Goal: Task Accomplishment & Management: Manage account settings

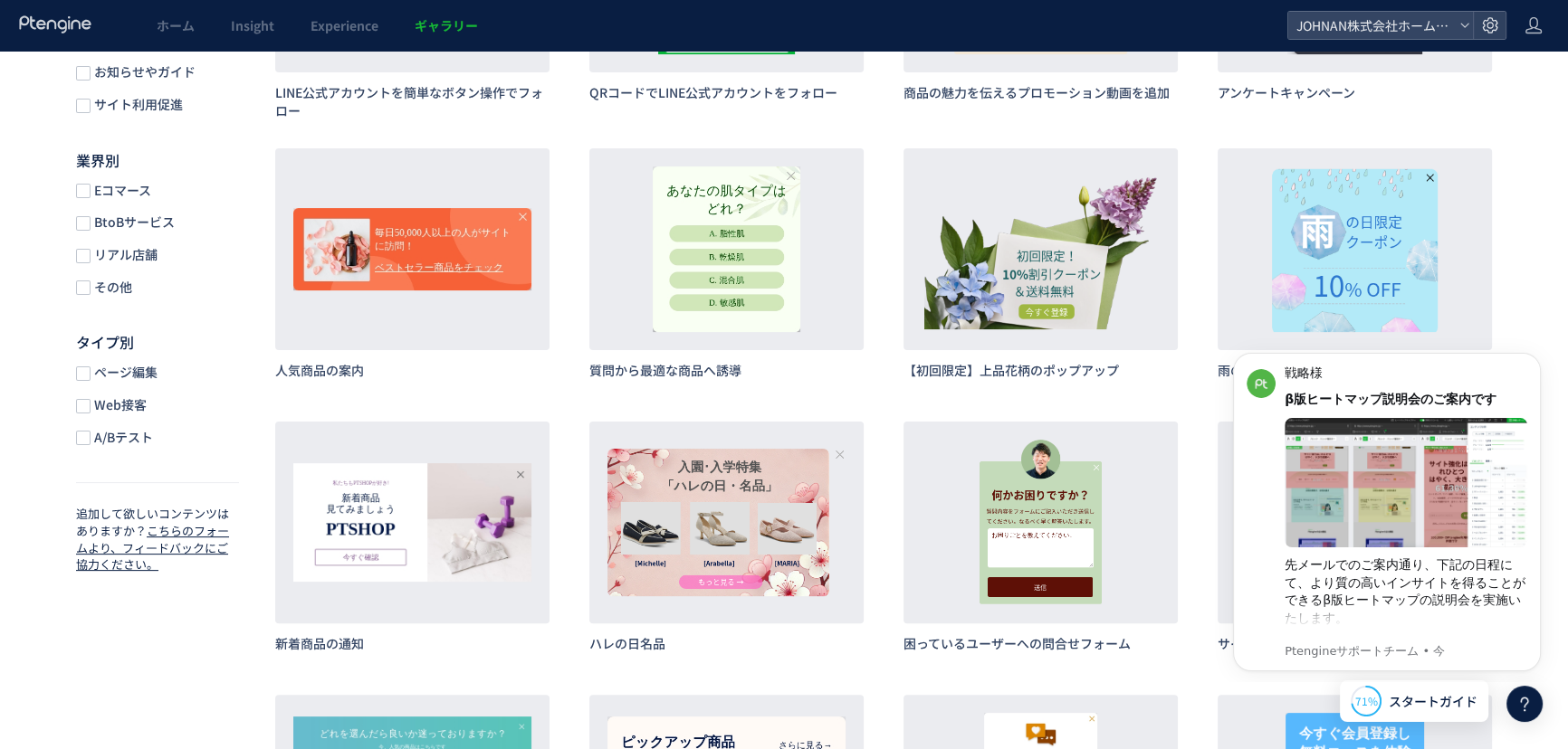
scroll to position [496, 0]
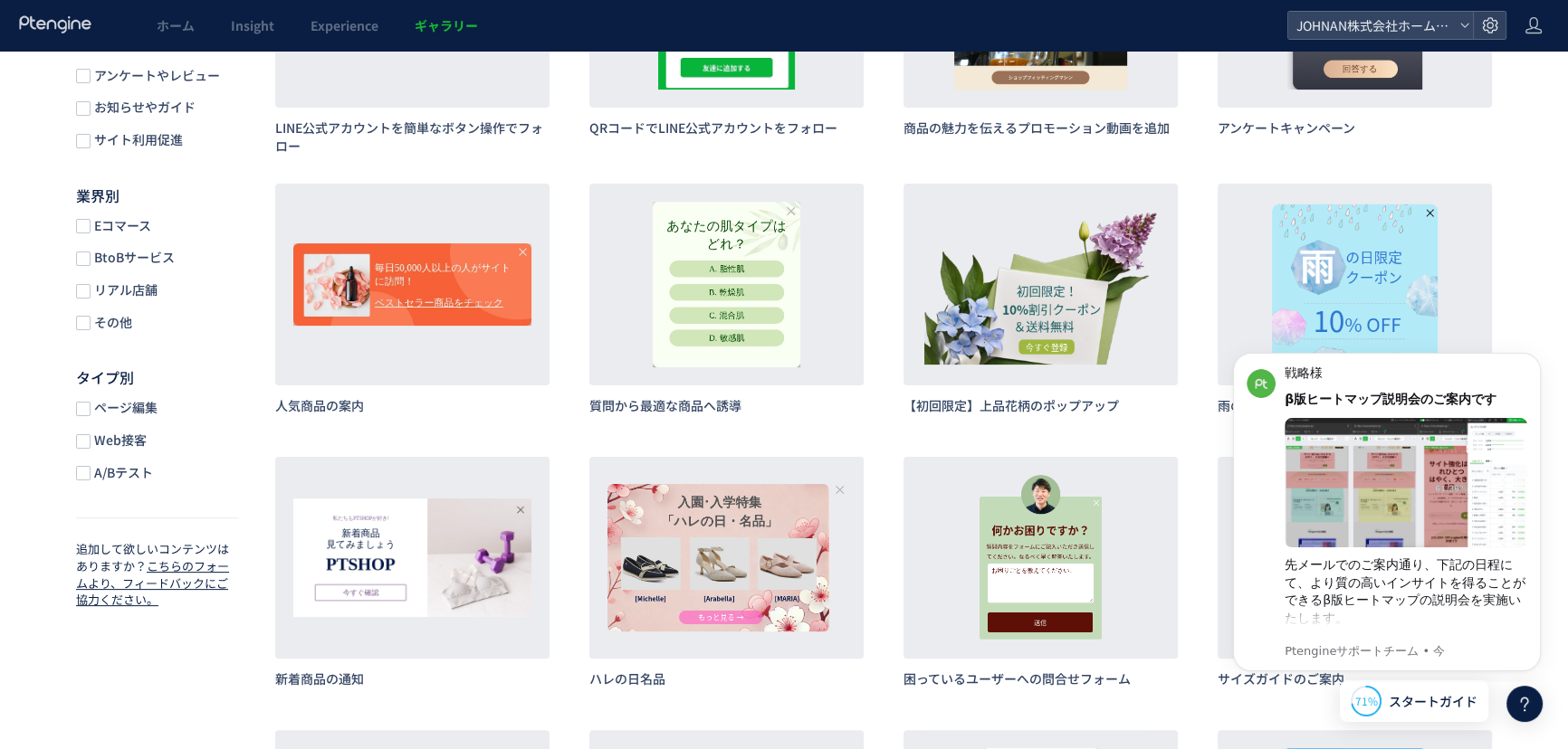
click at [1526, 702] on icon at bounding box center [1525, 704] width 22 height 22
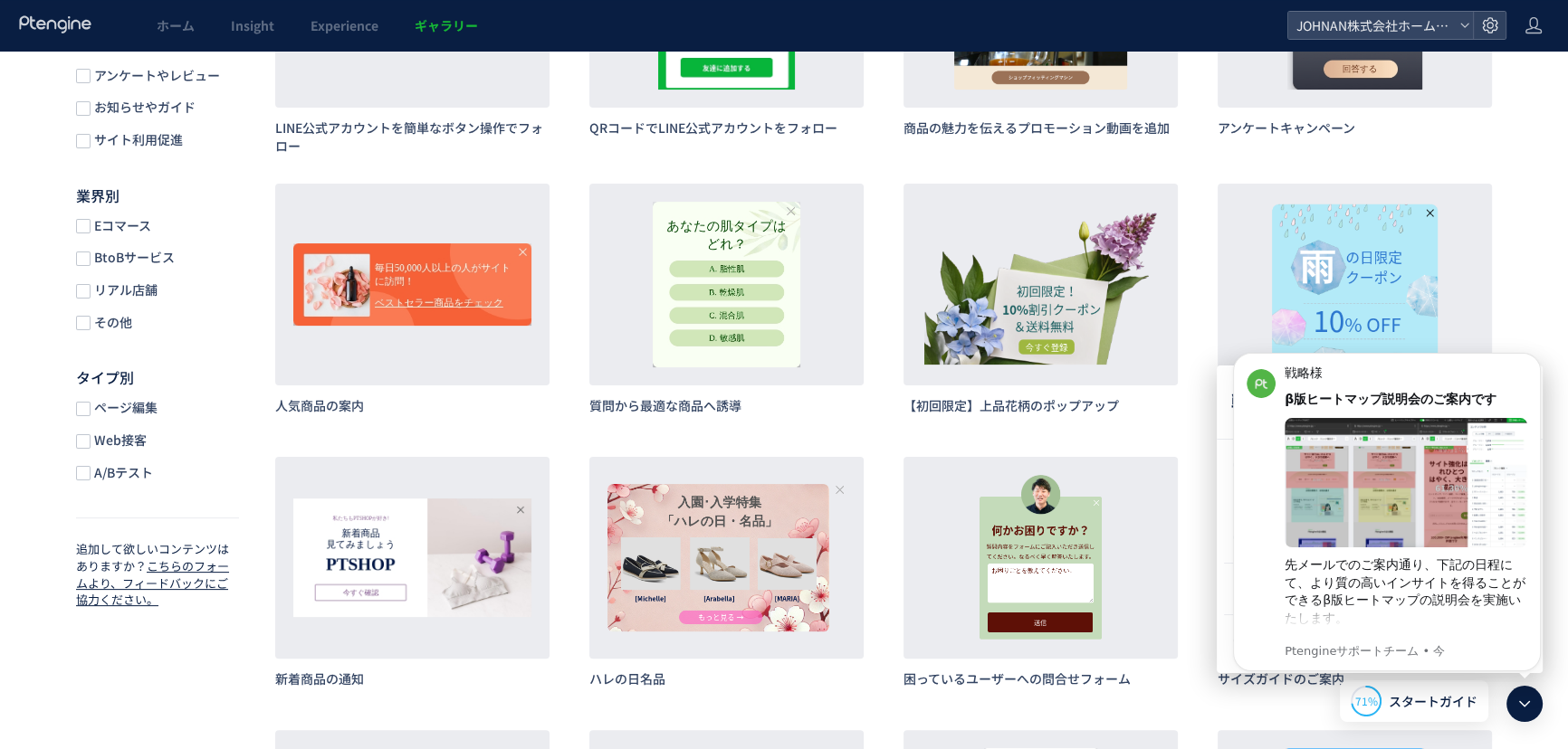
click at [1509, 348] on body "戦略様 β版ヒートマップ説明会のご案内です 先メールでのご案内通り、下記の日程にて、より質の高いインサイトを得ることができるβ版ヒートマップの説明会を実施いた…" at bounding box center [1386, 509] width 348 height 331
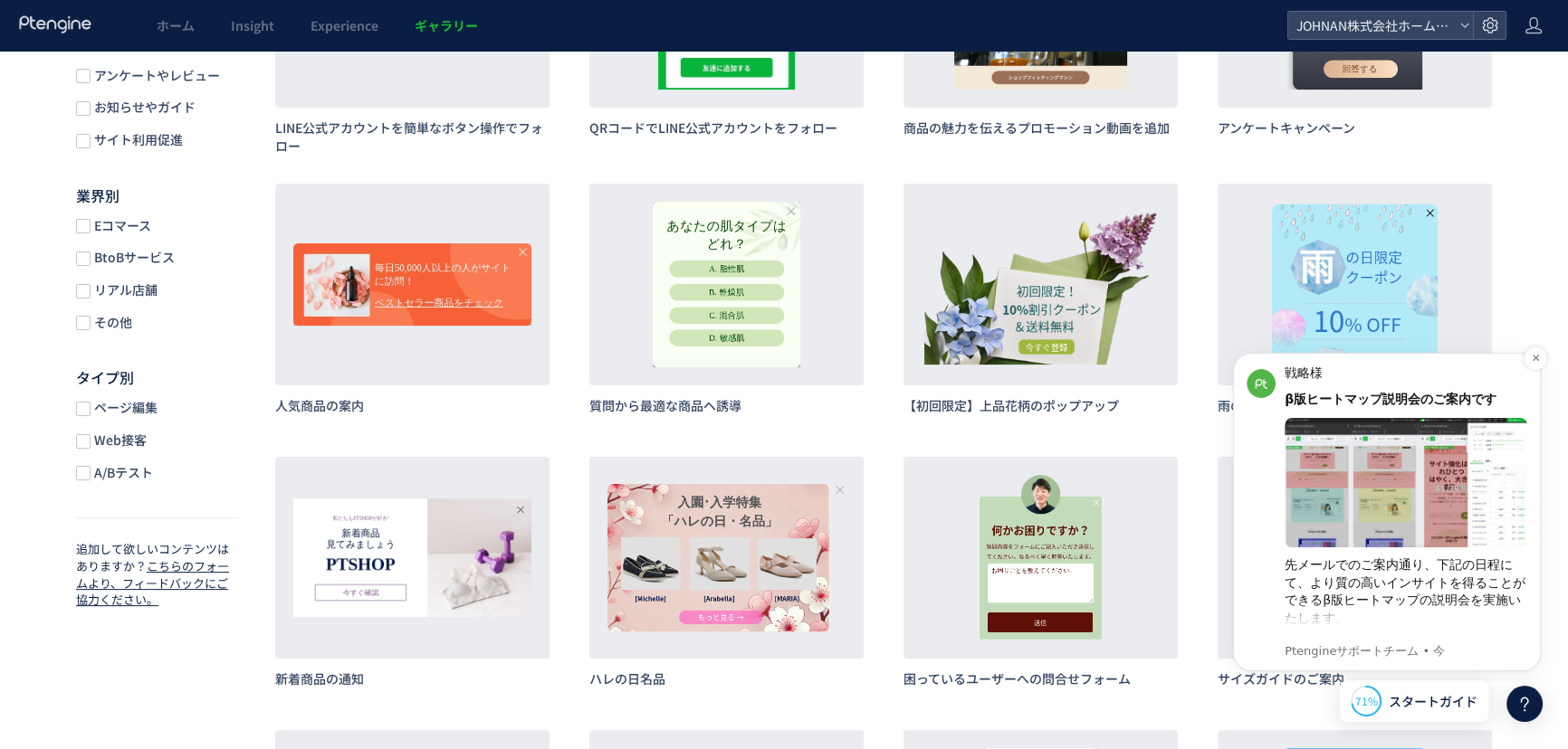
click at [1256, 379] on img "message notification from Ptengineサポートチーム, 今. 戦略様 β版ヒートマップ説明会のご案内です 先メールでのご案内通り…" at bounding box center [1261, 384] width 29 height 29
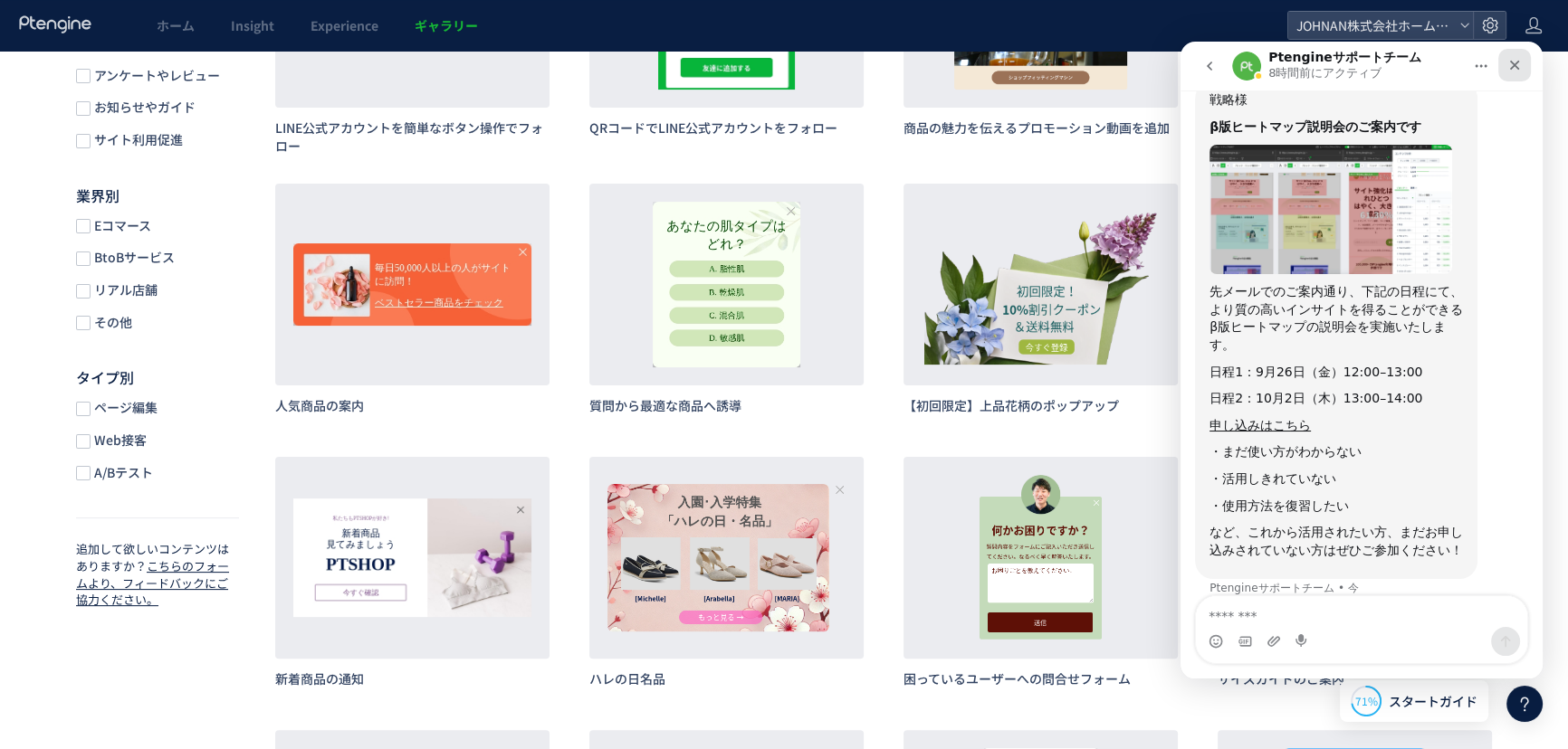
scroll to position [145, 0]
click at [1520, 68] on icon "クローズ" at bounding box center [1515, 65] width 15 height 15
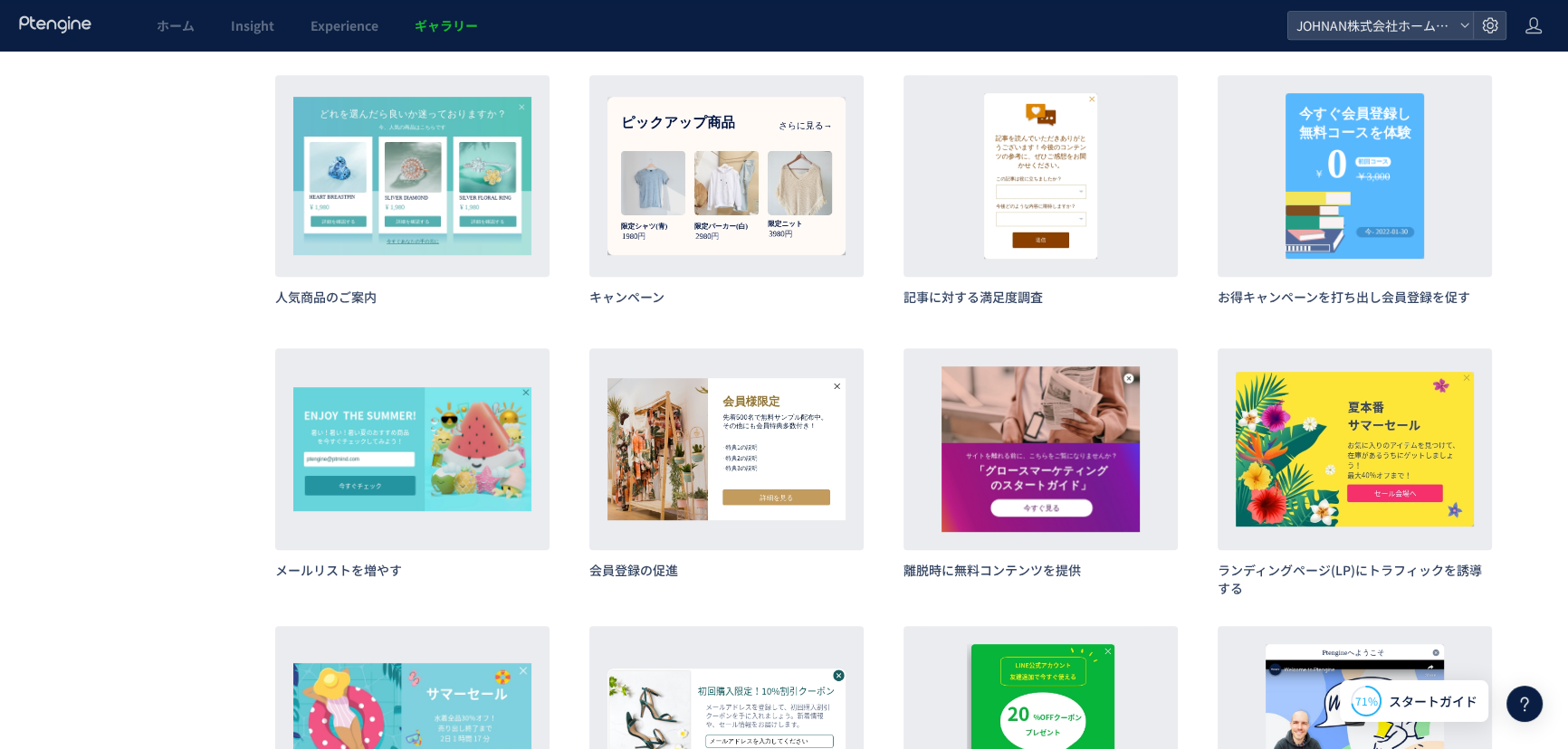
scroll to position [1808, 0]
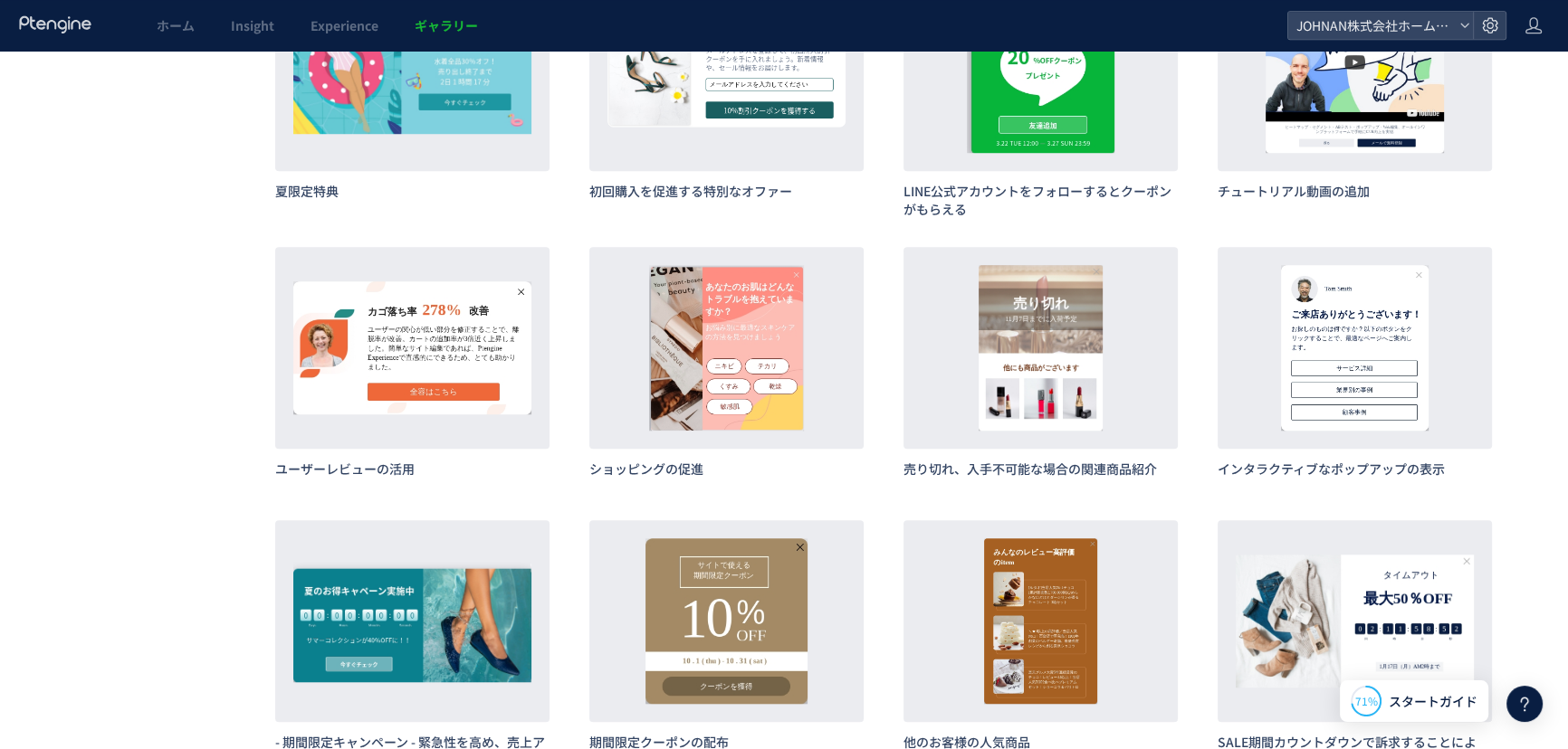
click at [1416, 473] on h3 "インタラクティブなポップアップの表示" at bounding box center [1354, 469] width 275 height 18
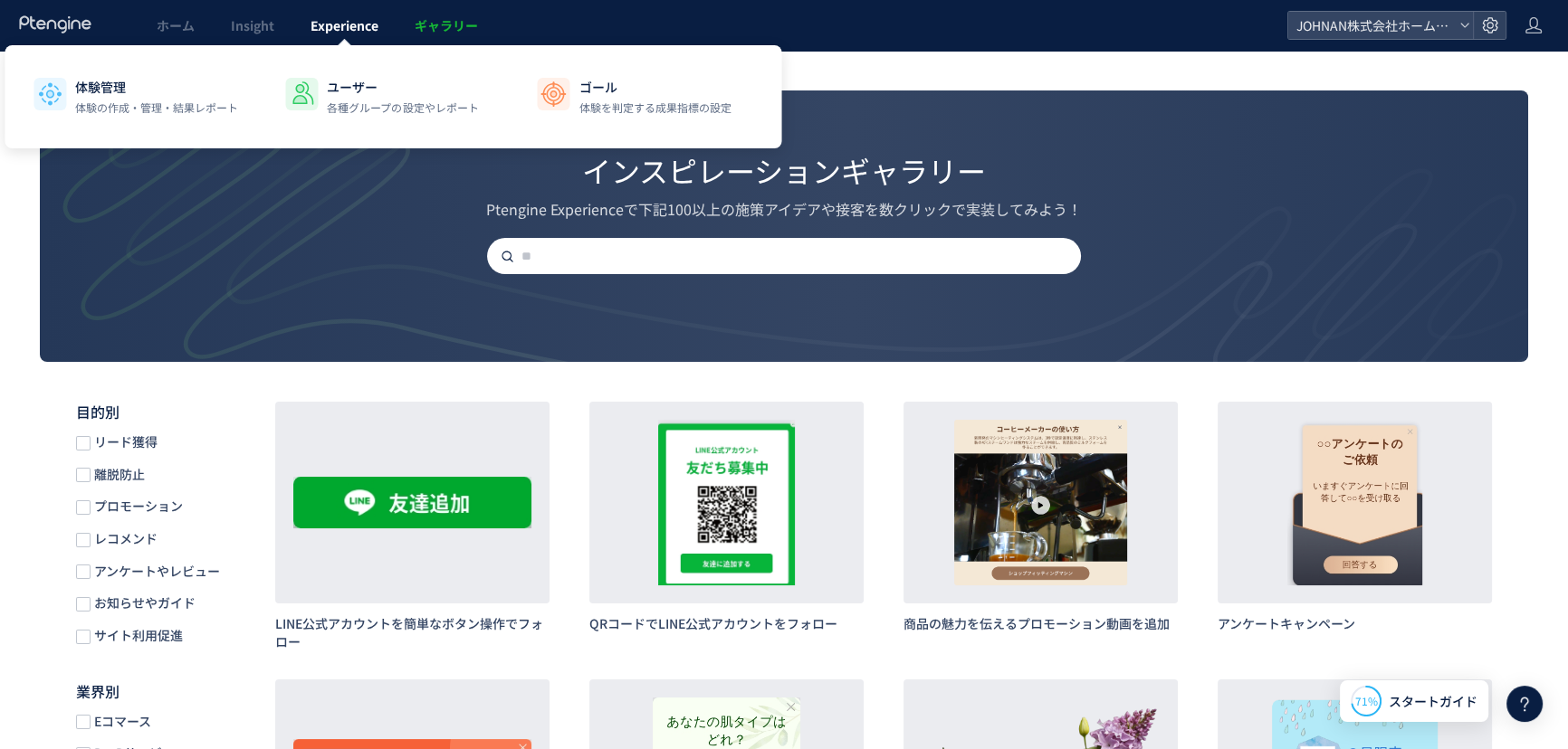
click at [332, 20] on span "Experience" at bounding box center [344, 26] width 68 height 18
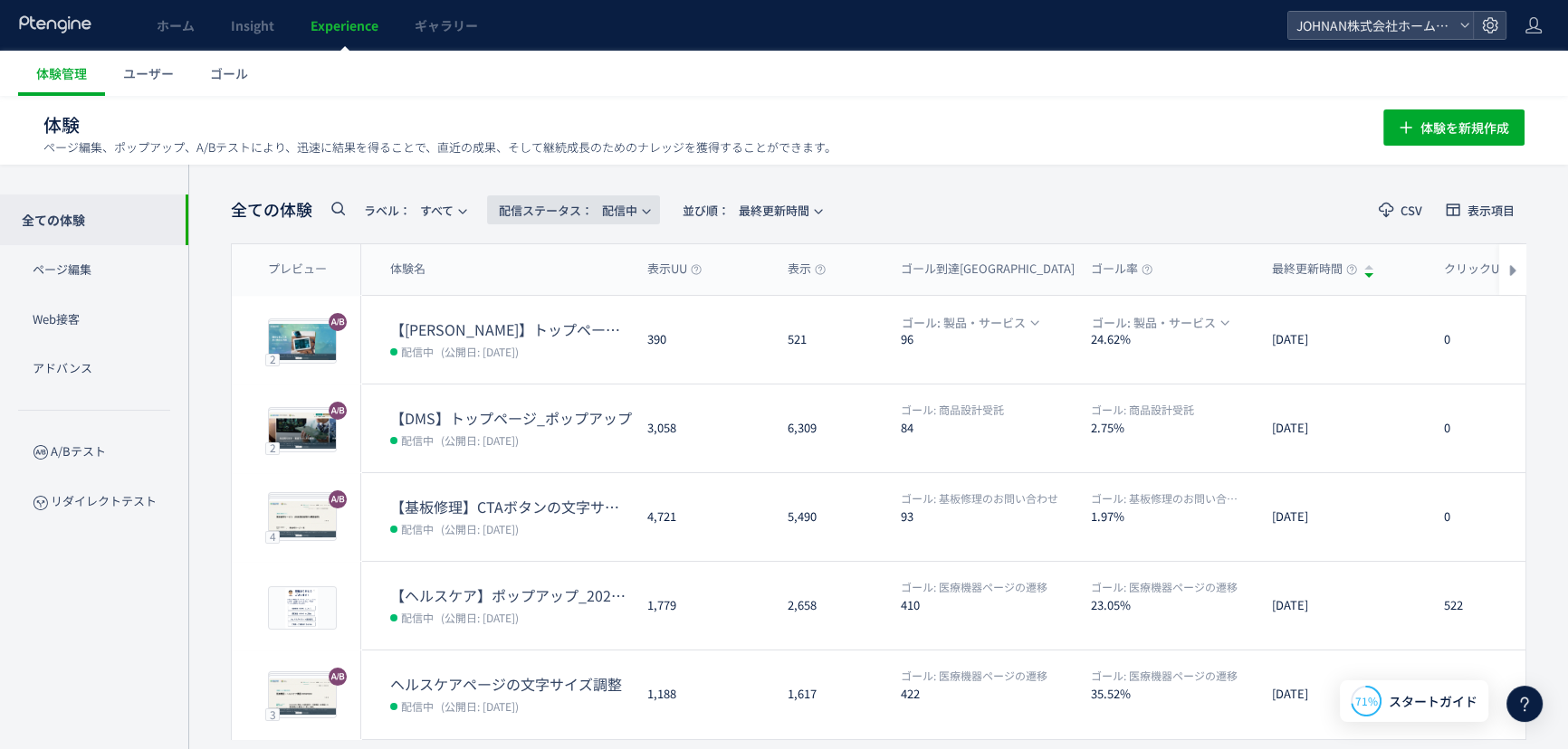
click at [630, 209] on span "配信ステータス​： 配信中" at bounding box center [569, 210] width 139 height 30
click at [573, 362] on li "停止中" at bounding box center [577, 359] width 74 height 33
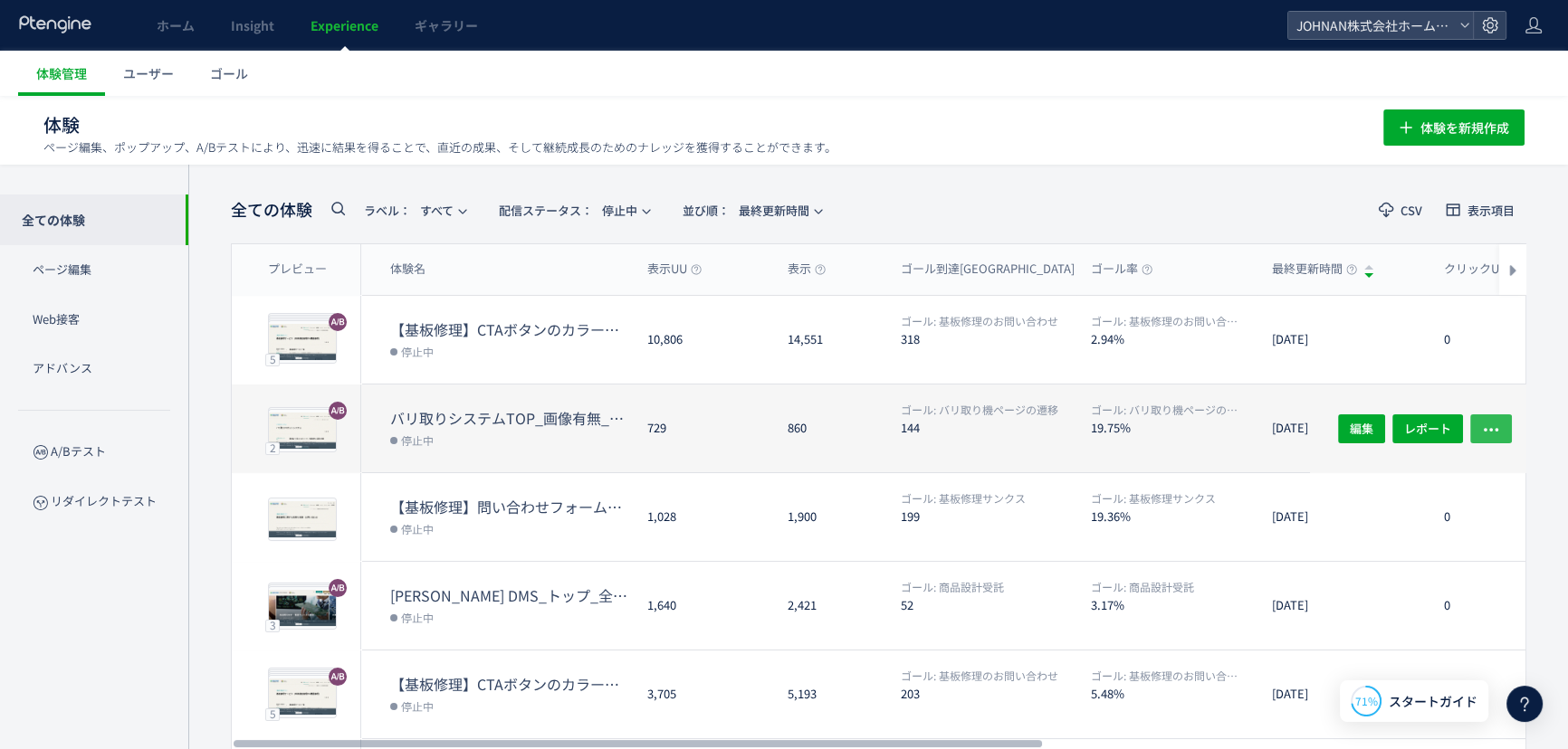
click at [1490, 428] on use "button" at bounding box center [1491, 430] width 15 height 4
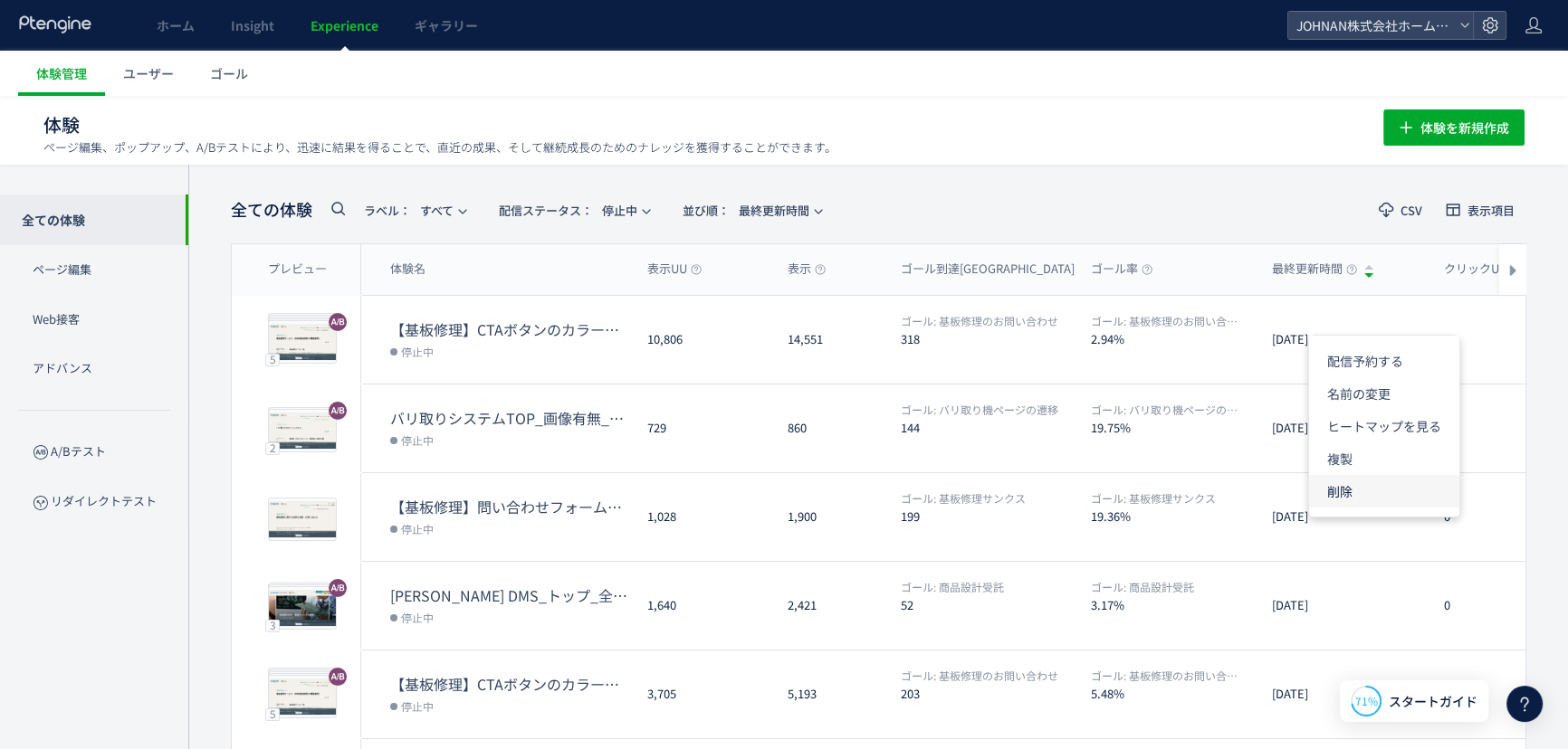
click at [1322, 493] on li "削除" at bounding box center [1384, 492] width 151 height 33
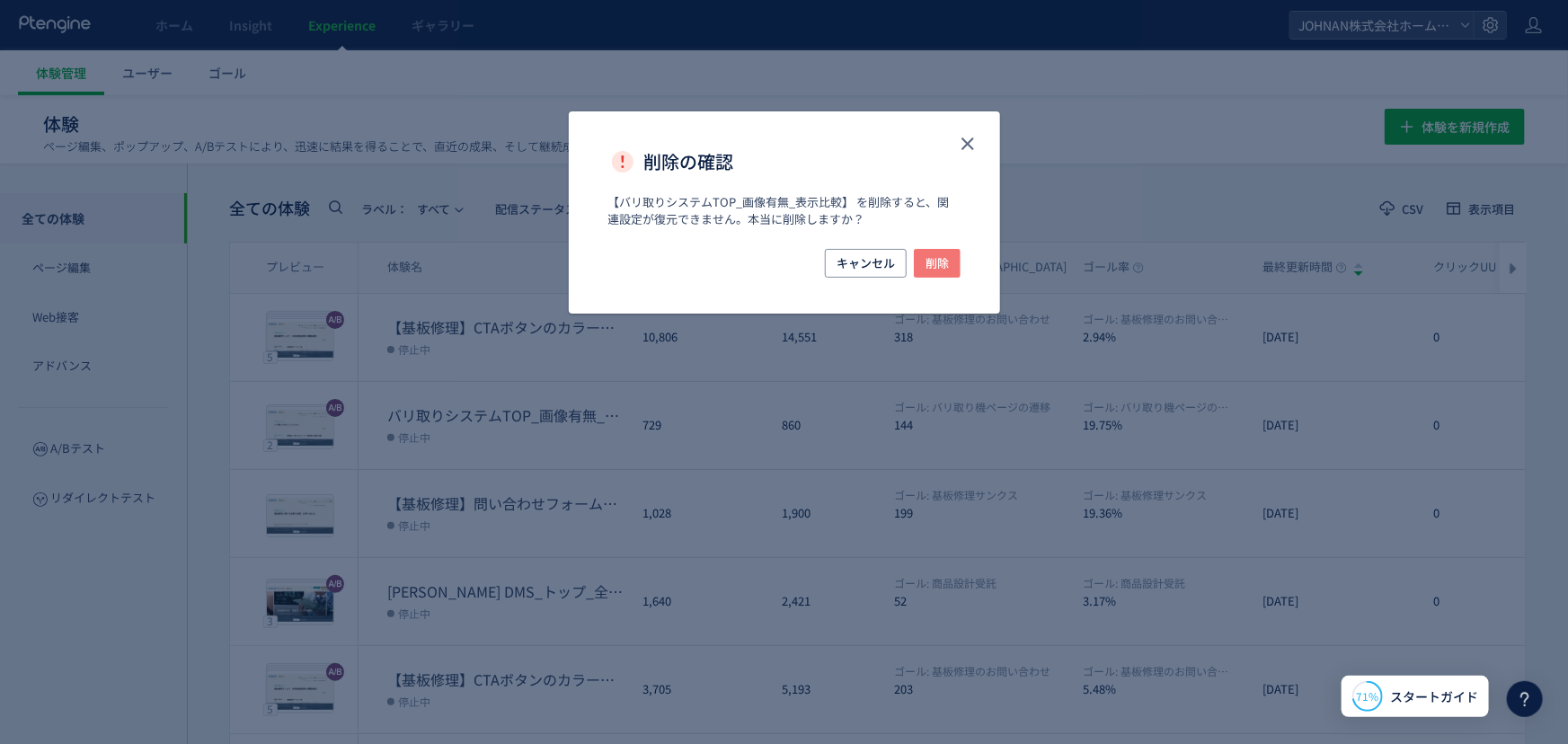
click at [945, 261] on span "削除" at bounding box center [938, 264] width 24 height 29
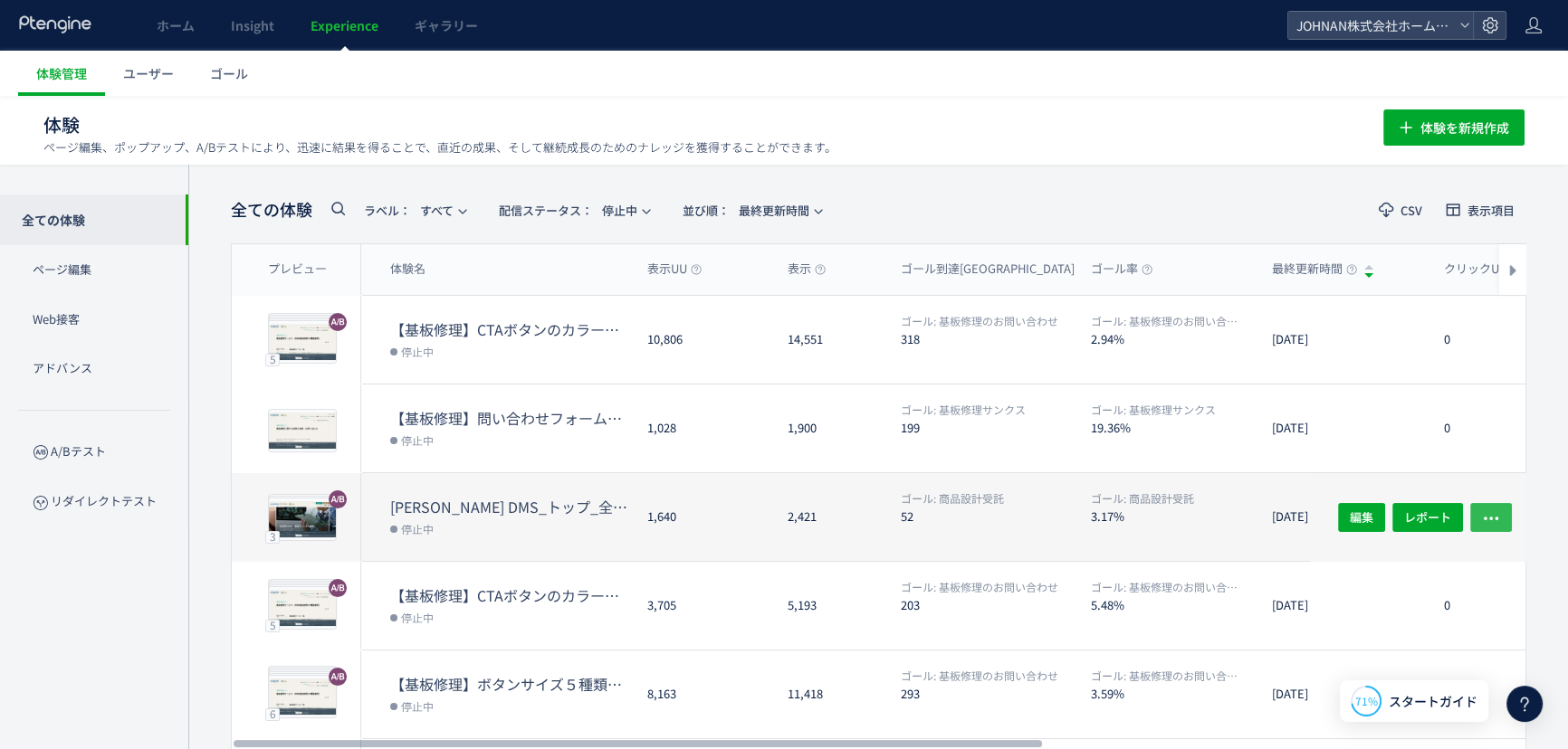
click at [1499, 518] on icon "button" at bounding box center [1491, 518] width 18 height 18
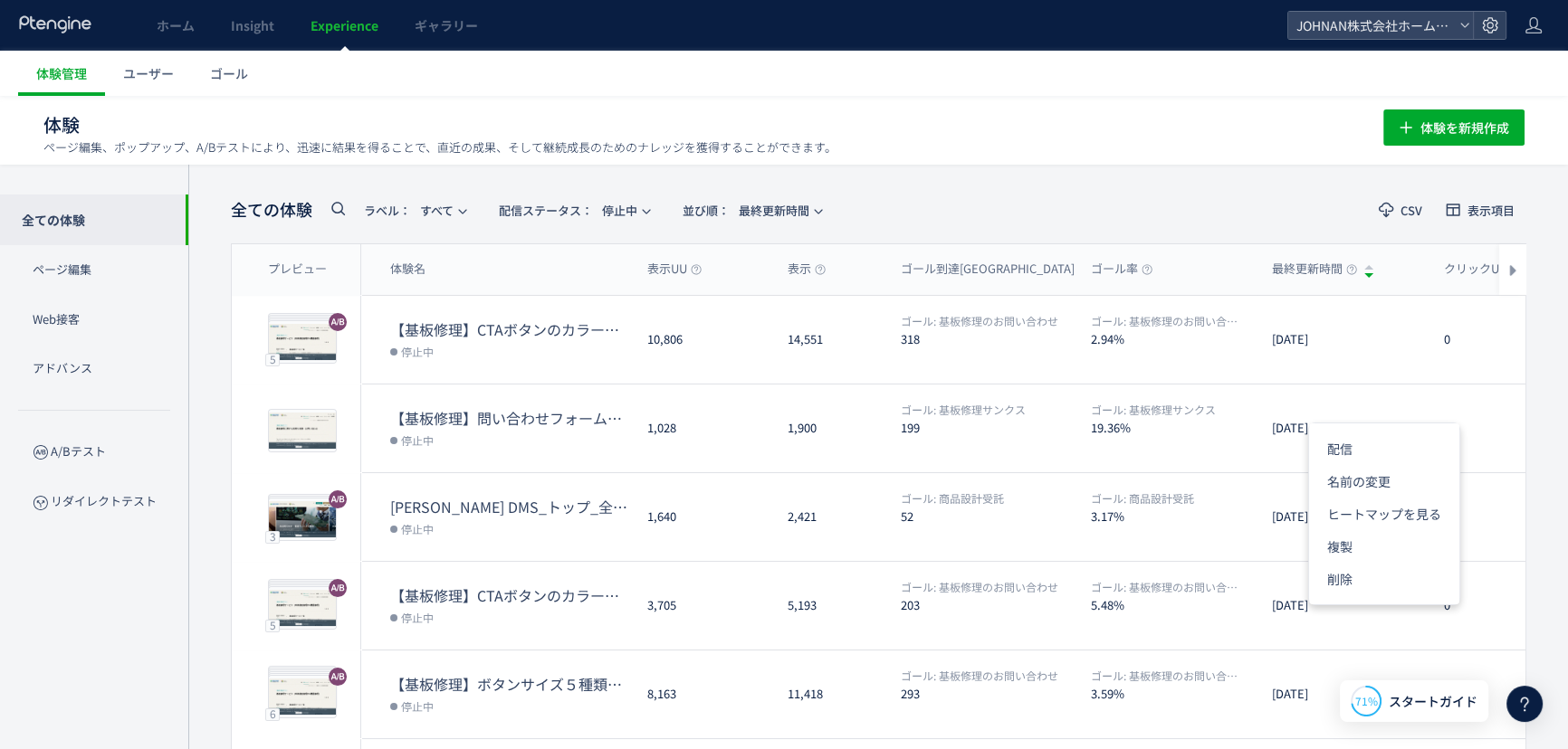
click at [1545, 404] on div "全ての体験 ラベル： すべて 配信ステータス​： 停止中 並び順： 最終更新時間 CSV 表示項目 プレビュー 体験名 表示UU 表示 ゴール到達UU ゴール…" at bounding box center [878, 619] width 1380 height 909
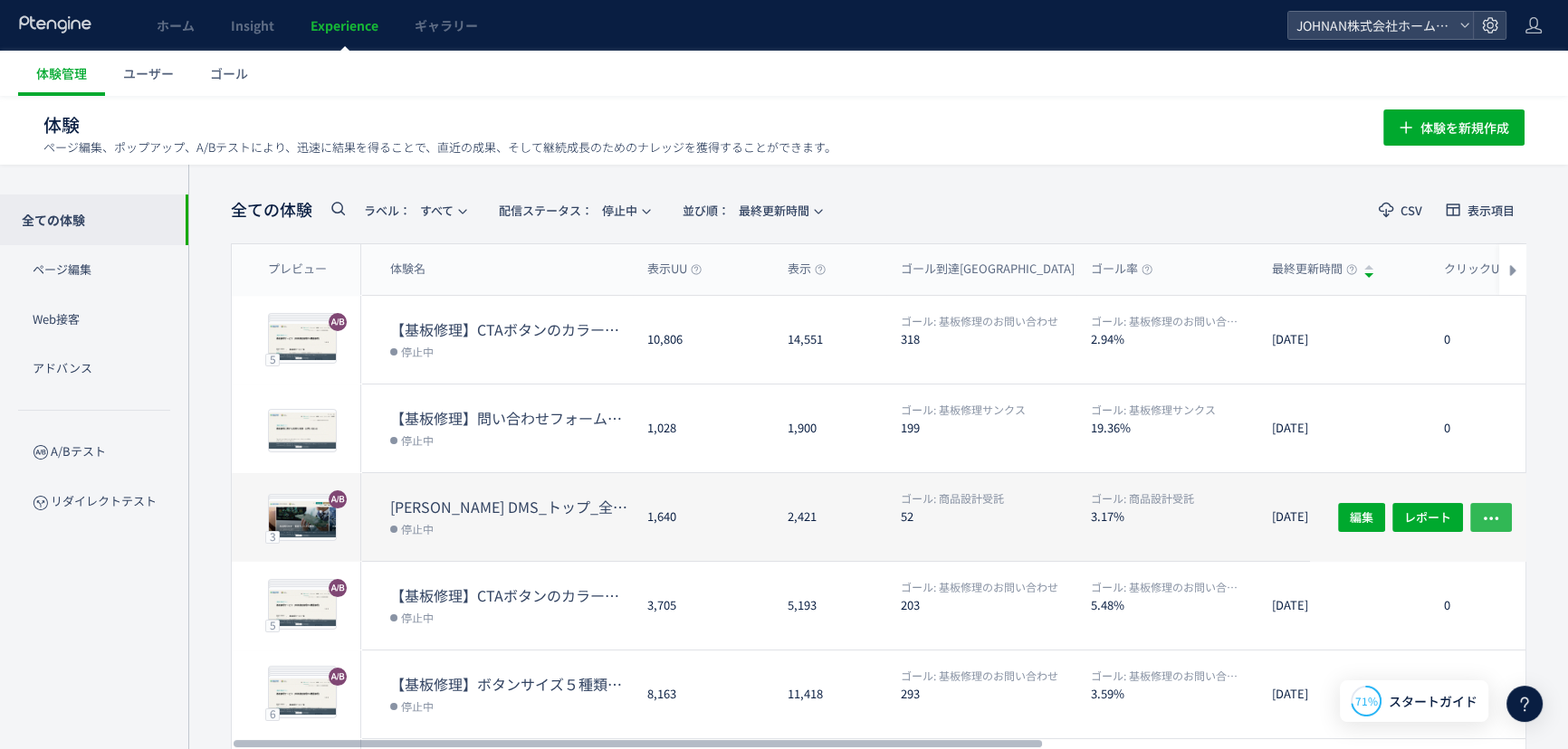
click at [1488, 515] on icon "button" at bounding box center [1491, 518] width 18 height 18
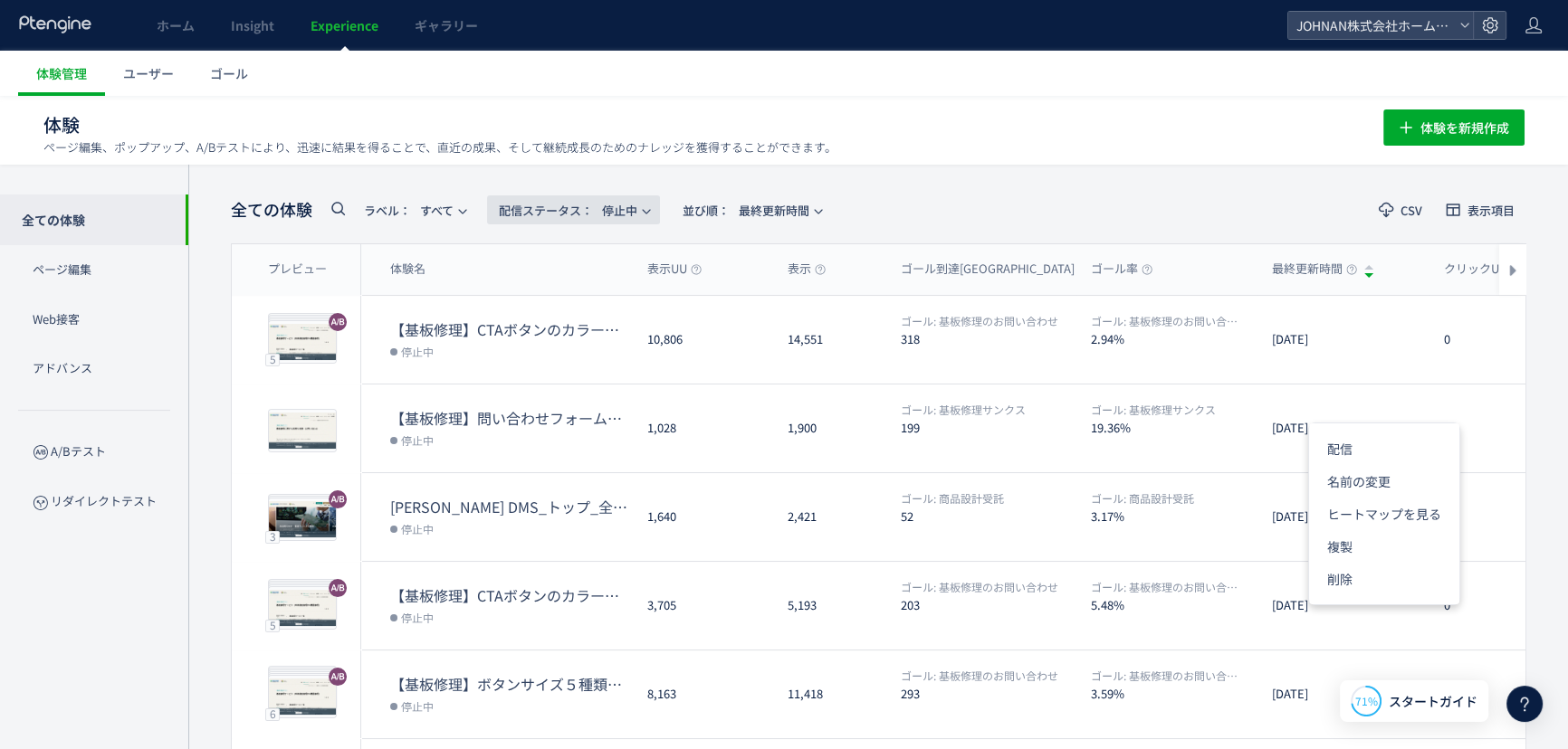
click at [551, 198] on span "配信ステータス​： 停止中" at bounding box center [569, 210] width 139 height 30
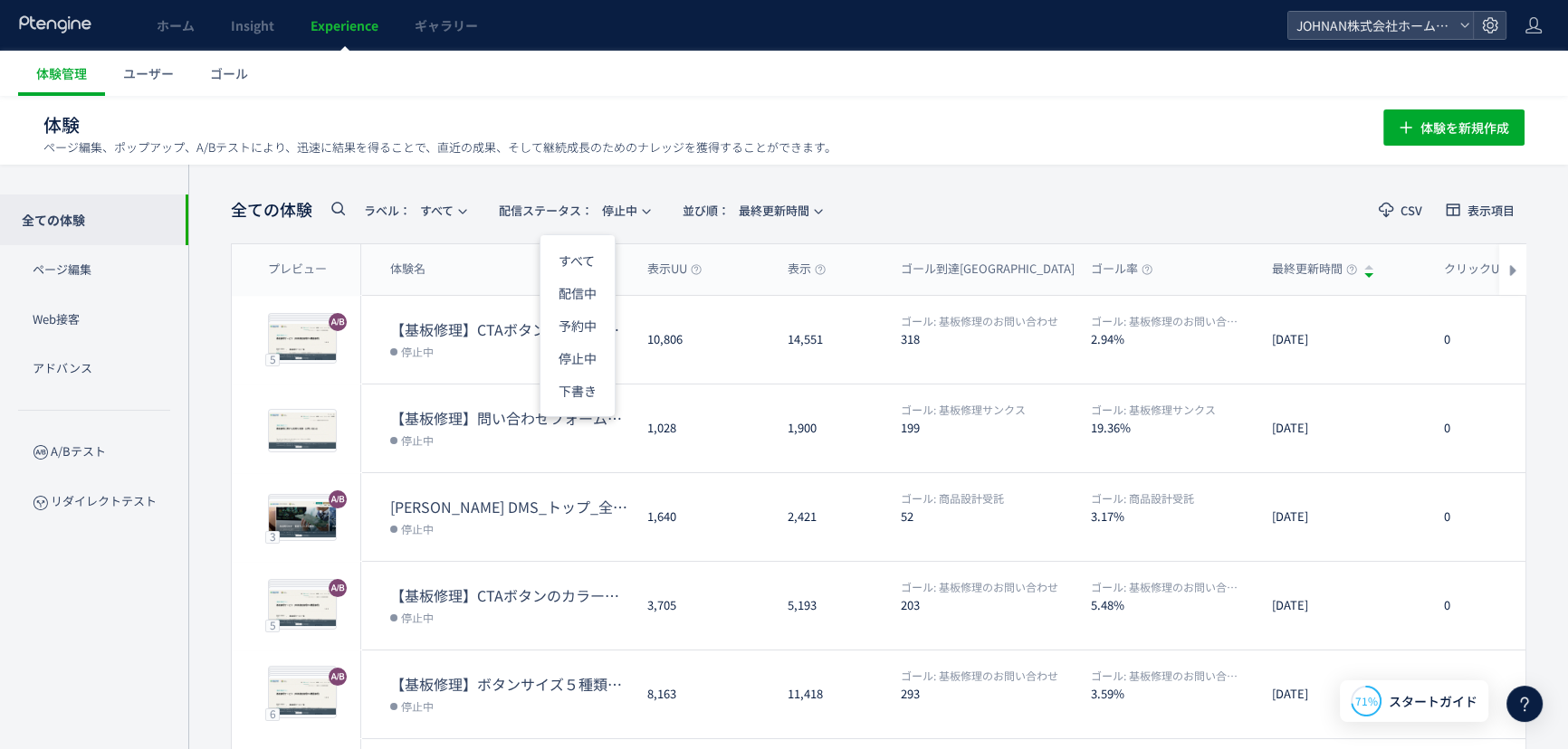
click at [1065, 187] on div "全ての体験 ラベル： すべて 配信ステータス​： 停止中 並び順： 最終更新時間 CSV 表示項目 プレビュー 体験名 表示UU 表示 ゴール到達UU ゴール…" at bounding box center [878, 619] width 1380 height 909
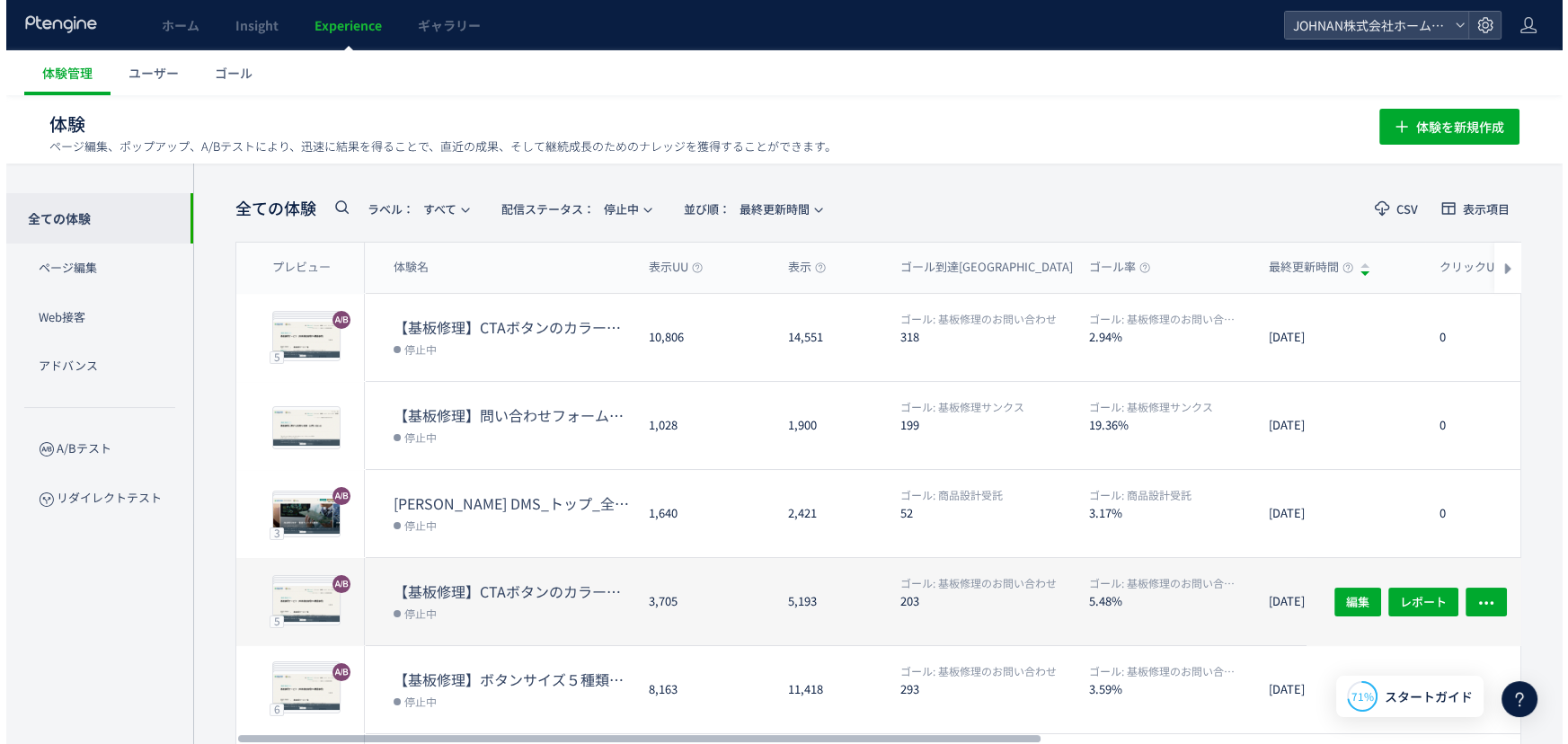
scroll to position [319, 0]
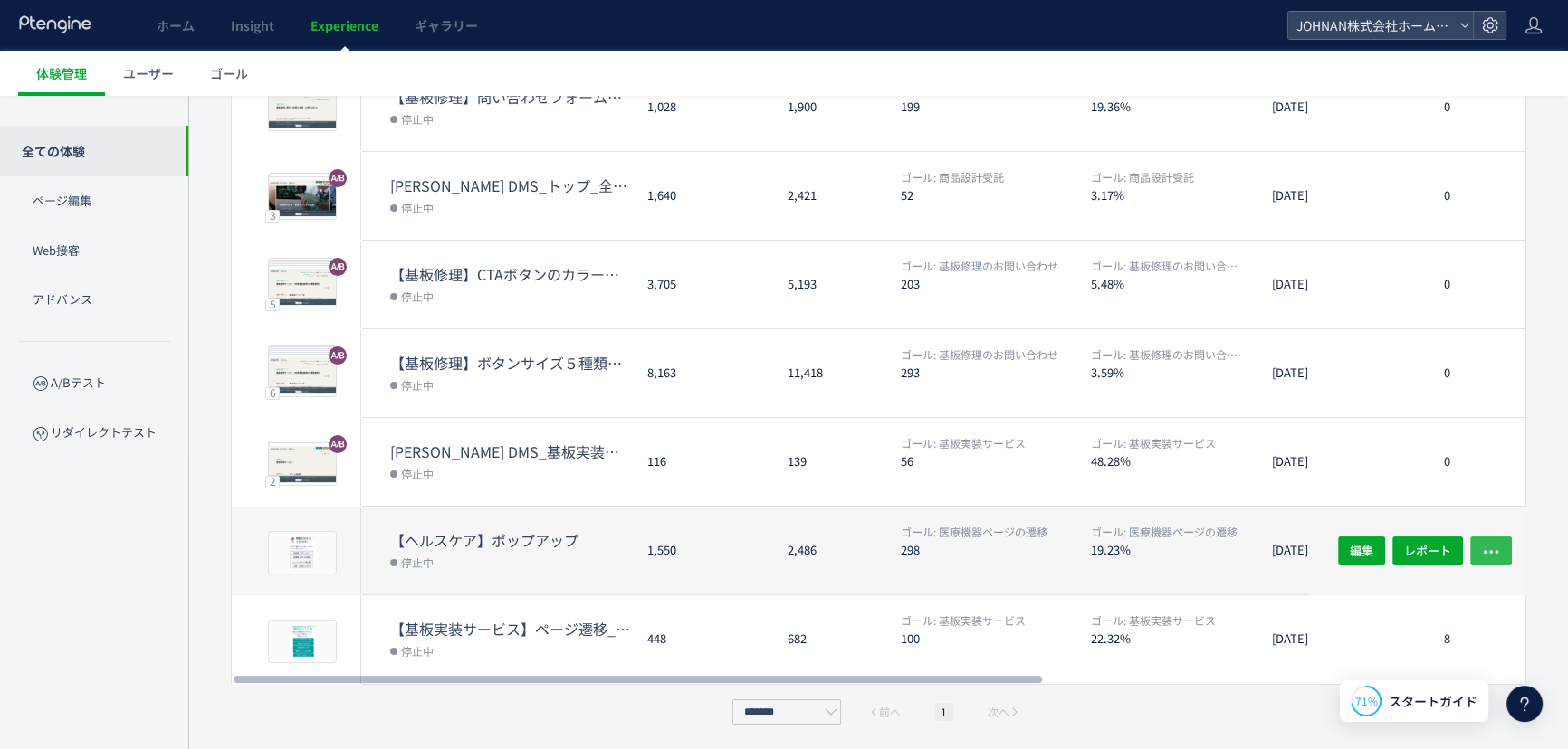
click at [1483, 553] on icon "button" at bounding box center [1491, 551] width 18 height 18
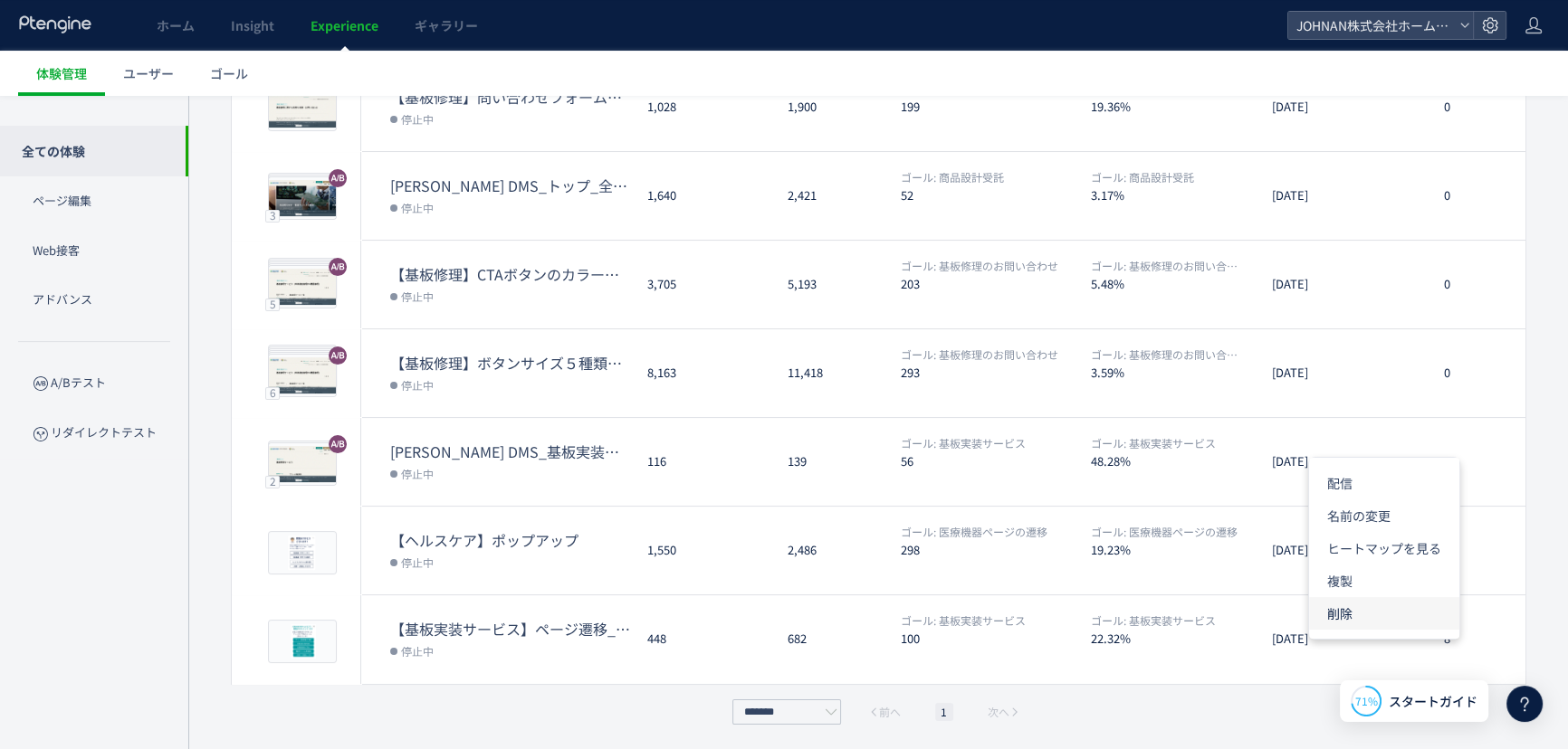
click at [1332, 611] on li "削除" at bounding box center [1384, 614] width 151 height 33
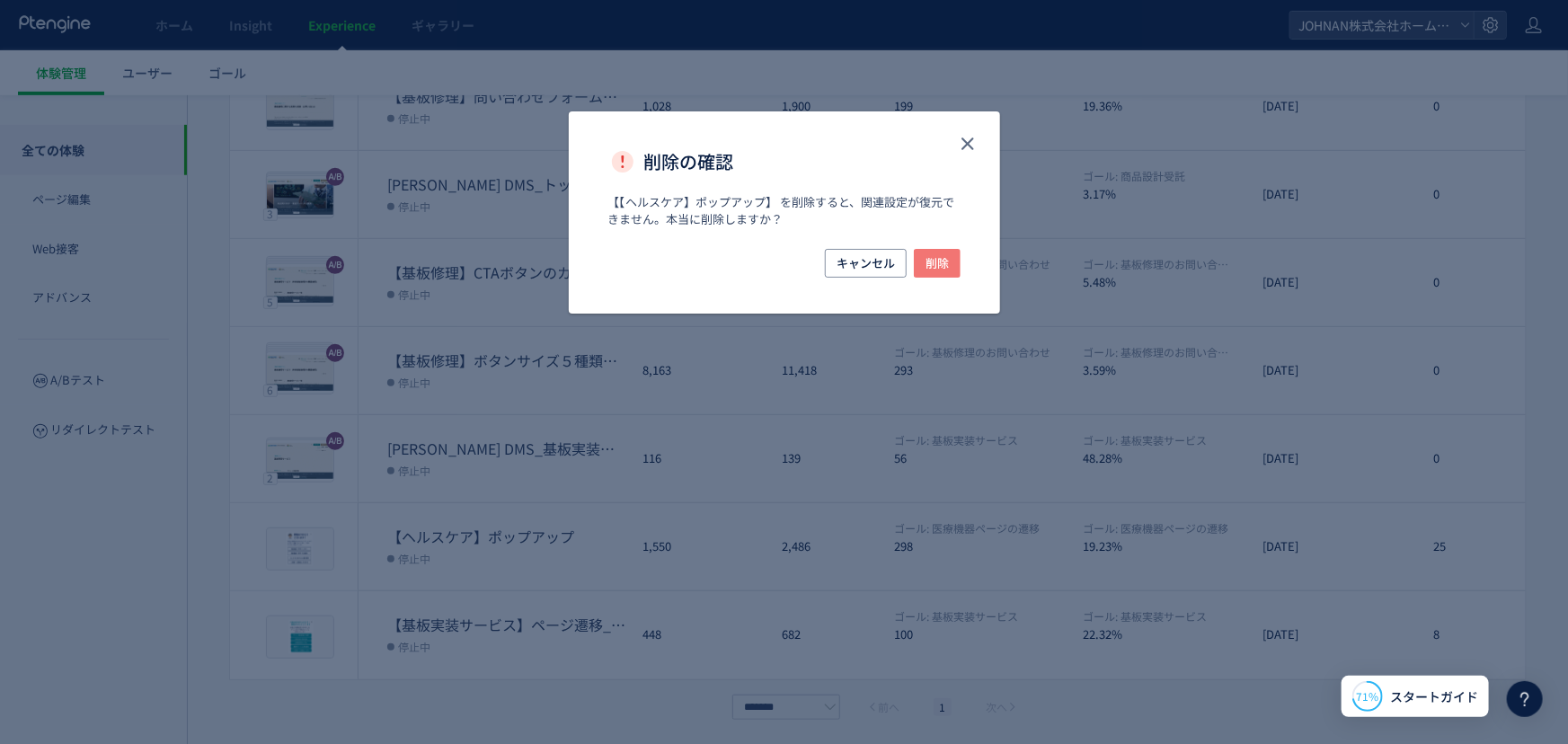
click at [945, 275] on div "キャンセル 削除" at bounding box center [784, 281] width 431 height 64
drag, startPoint x: 944, startPoint y: 272, endPoint x: 997, endPoint y: 344, distance: 89.4
click at [945, 277] on span "削除" at bounding box center [938, 264] width 24 height 29
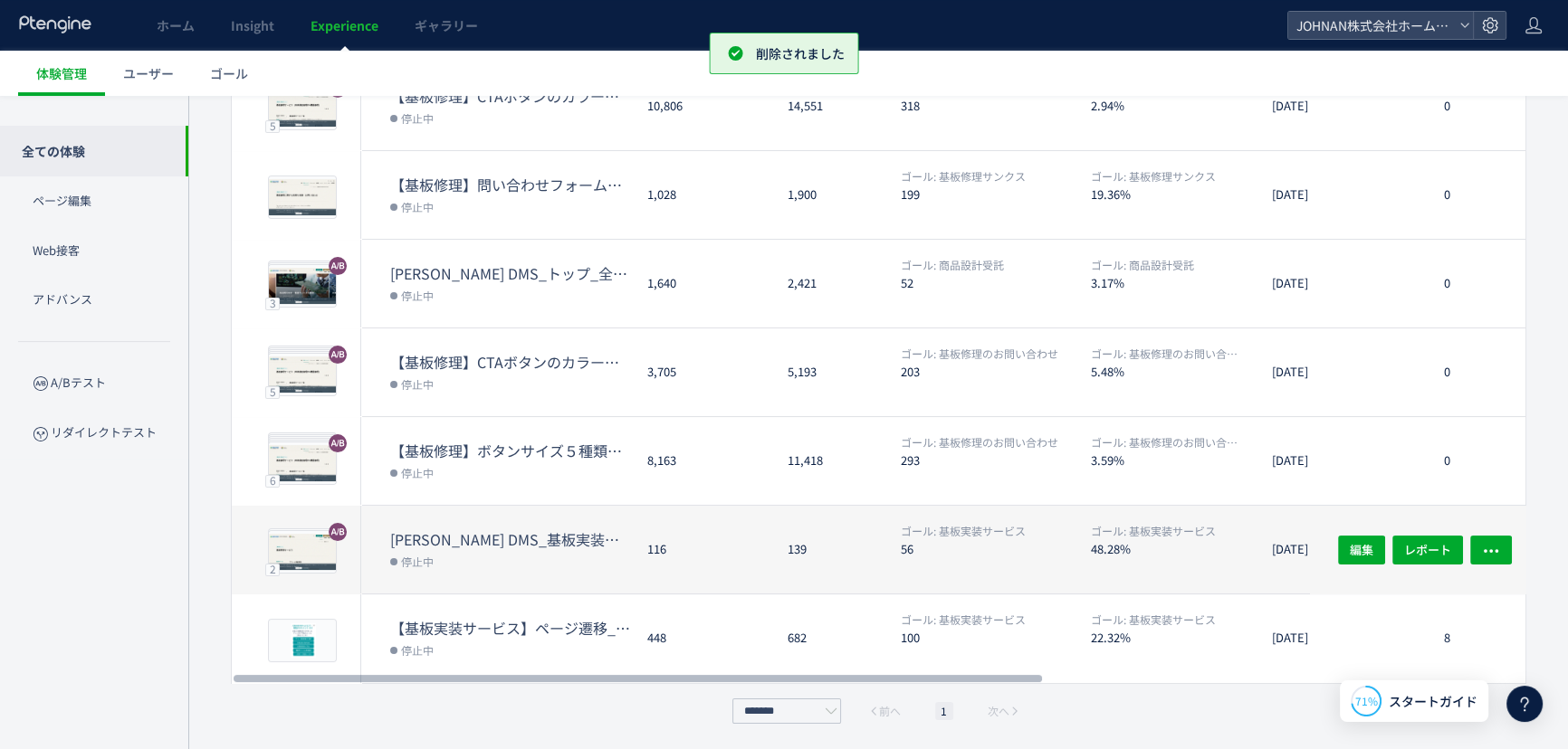
scroll to position [0, 0]
